Goal: Check status

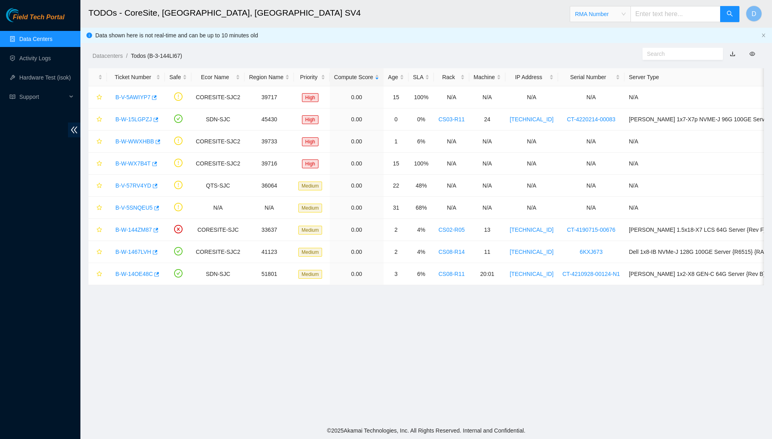
click at [647, 22] on input "text" at bounding box center [675, 14] width 90 height 16
paste input "B-W-ZOMD4N"
type input "B-W-ZOMD4N"
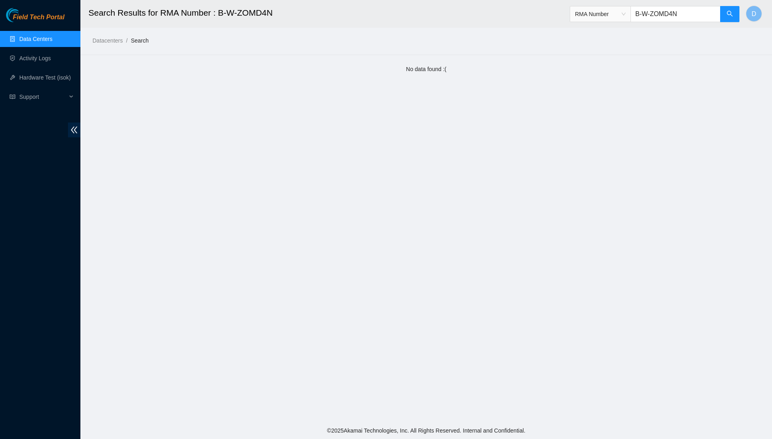
click at [52, 37] on link "Data Centers" at bounding box center [35, 39] width 33 height 6
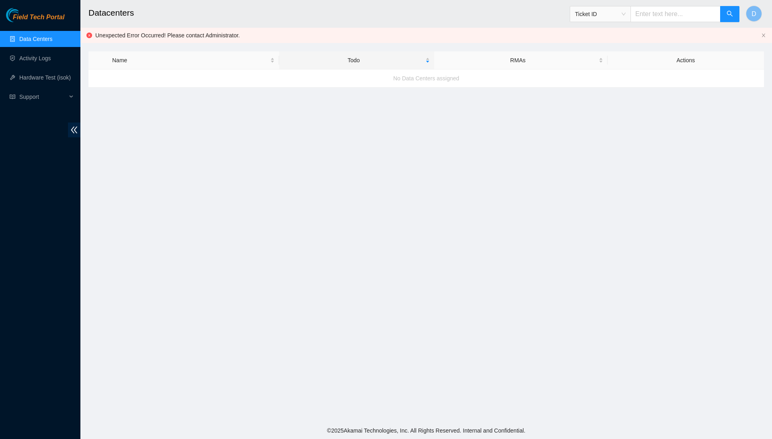
click at [62, 49] on ul "Data Centers Activity Logs Hardware Test (isok) Support" at bounding box center [40, 67] width 80 height 77
click at [51, 55] on link "Activity Logs" at bounding box center [35, 58] width 32 height 6
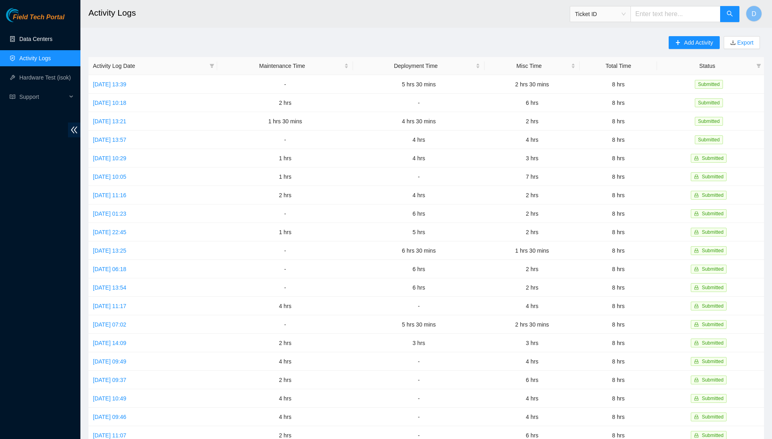
click at [19, 42] on link "Data Centers" at bounding box center [35, 39] width 33 height 6
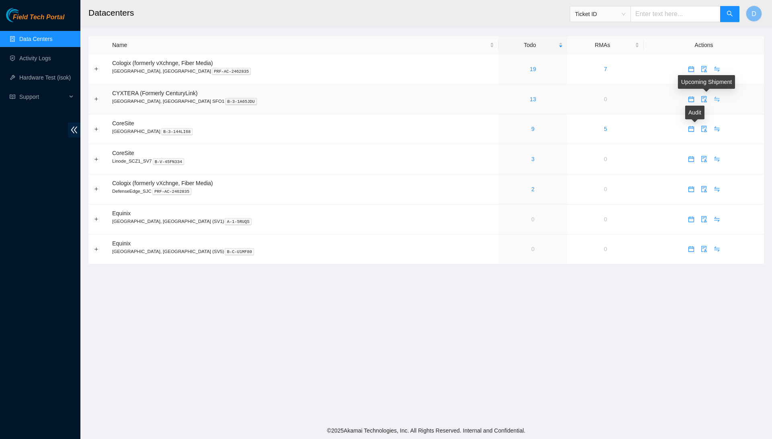
click at [714, 98] on icon "swap" at bounding box center [717, 99] width 6 height 6
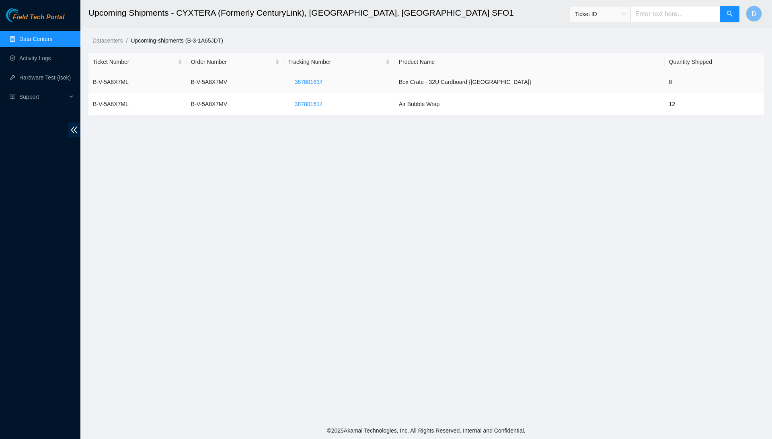
click at [688, 84] on td "8" at bounding box center [714, 82] width 99 height 22
